Goal: Information Seeking & Learning: Learn about a topic

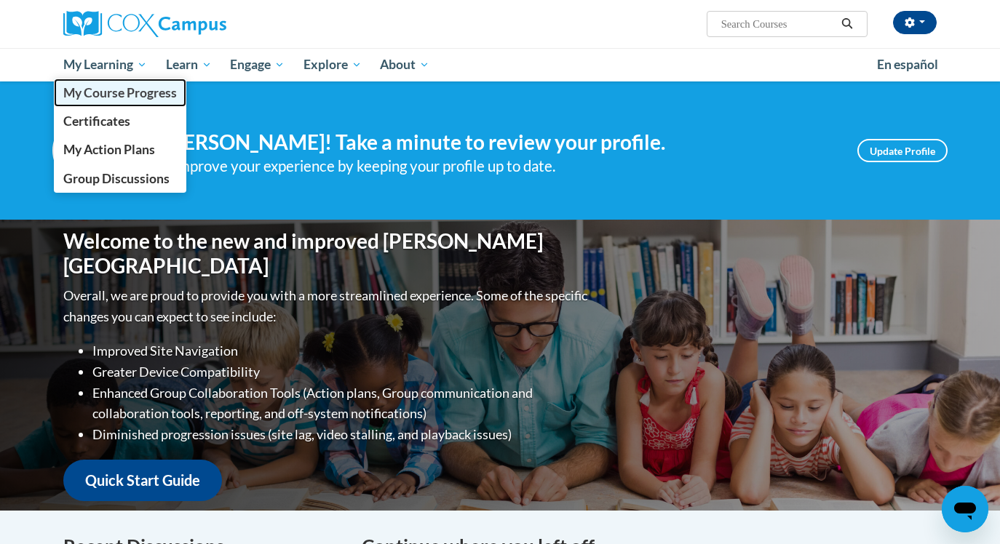
click at [85, 85] on span "My Course Progress" at bounding box center [120, 92] width 114 height 15
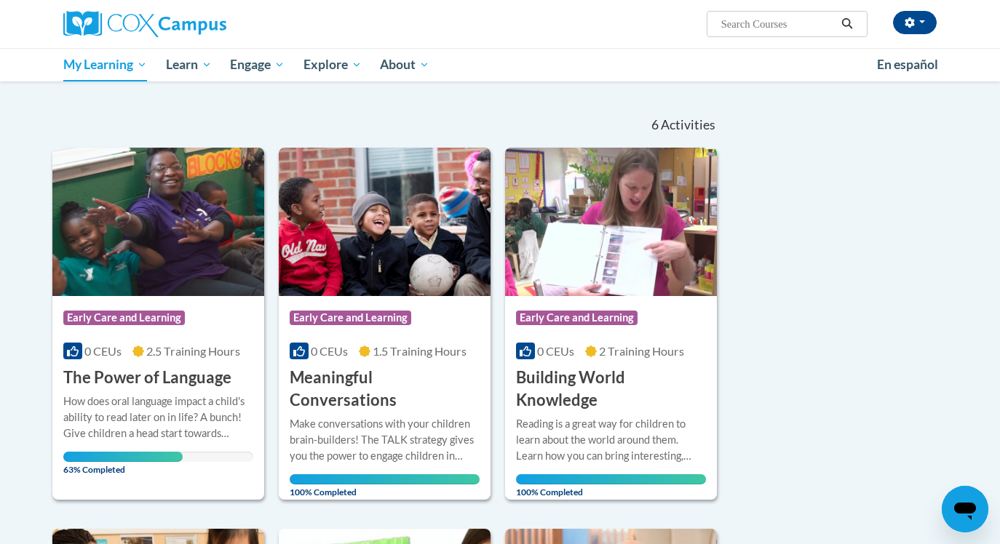
scroll to position [118, 0]
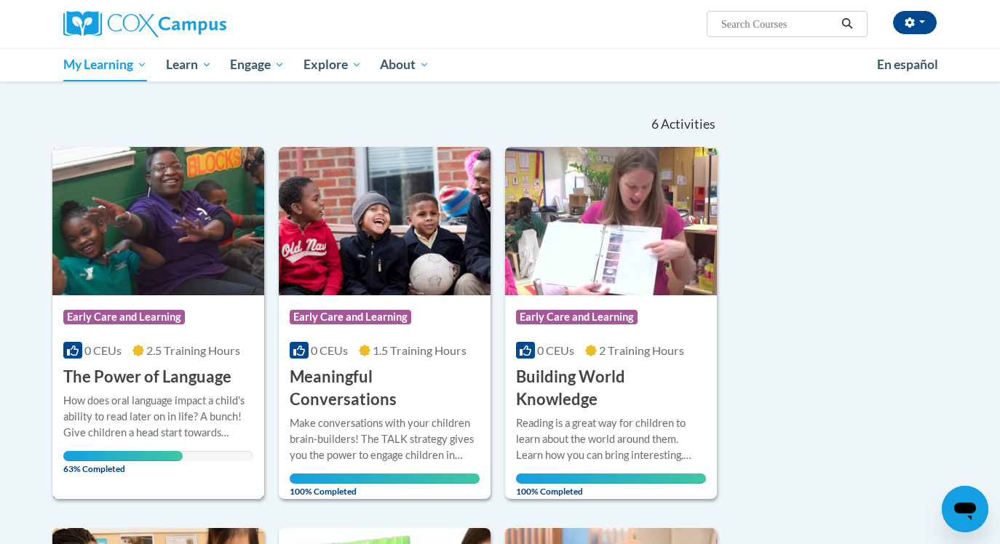
click at [139, 386] on h3 "The Power of Language" at bounding box center [147, 377] width 168 height 23
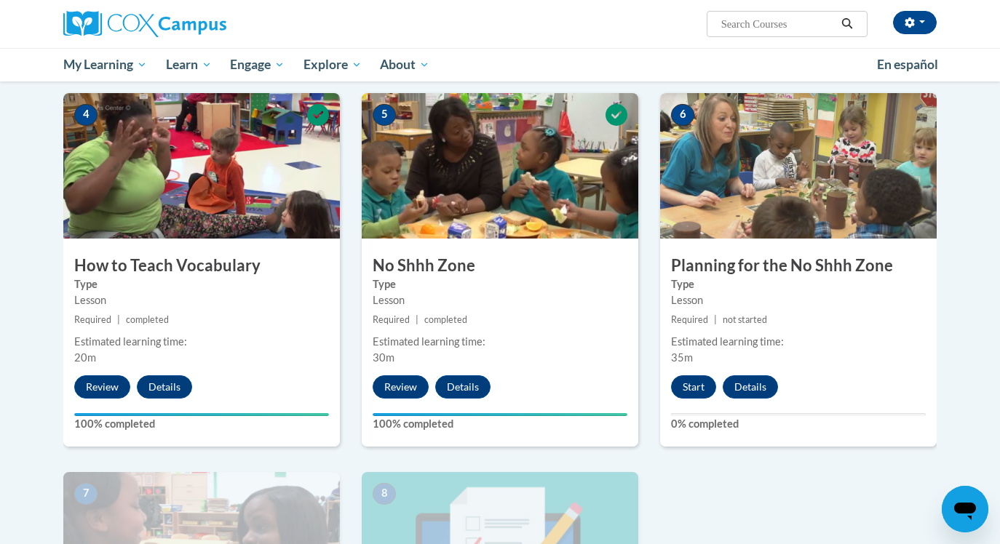
scroll to position [685, 0]
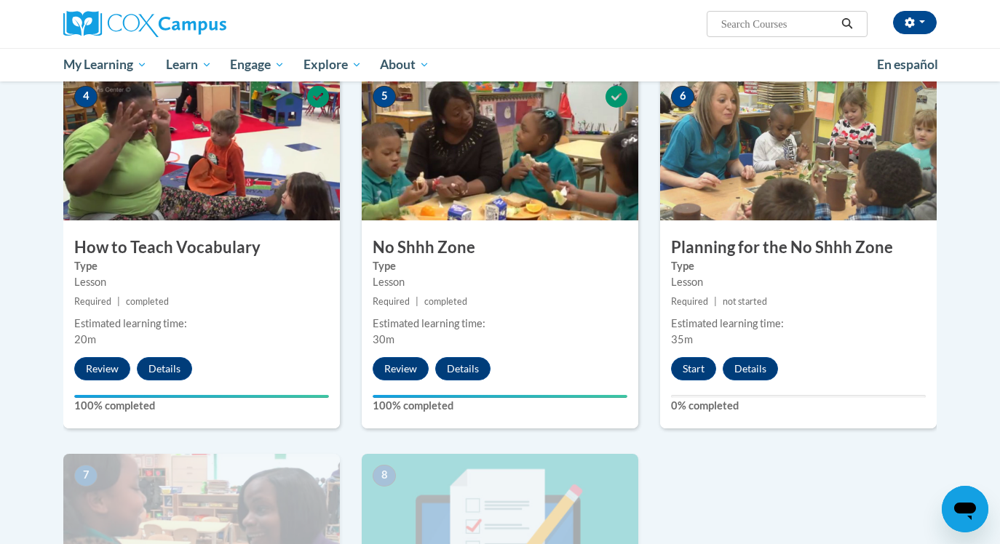
click at [671, 376] on div "Start Details Feedback" at bounding box center [728, 368] width 136 height 23
click at [680, 373] on button "Start" at bounding box center [693, 368] width 45 height 23
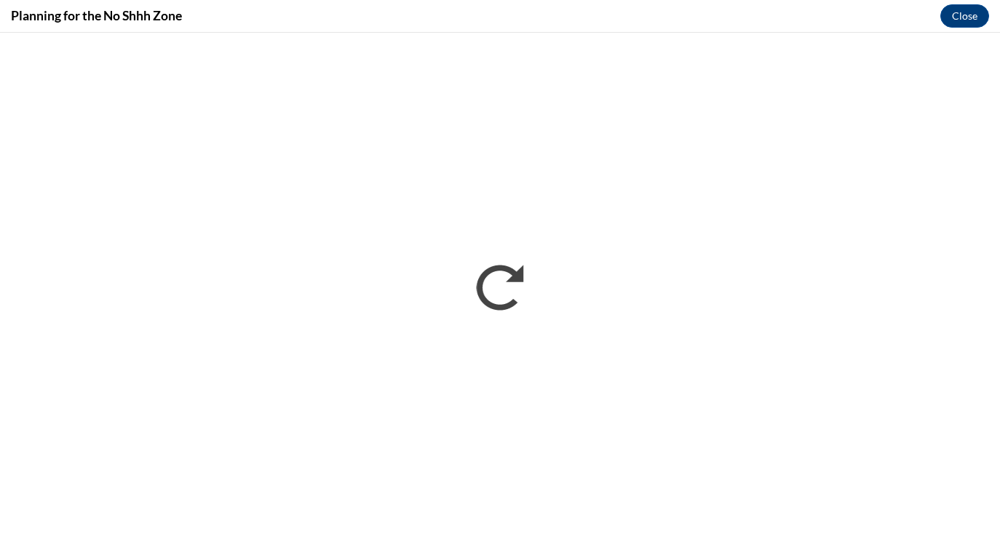
scroll to position [0, 0]
